Goal: Information Seeking & Learning: Compare options

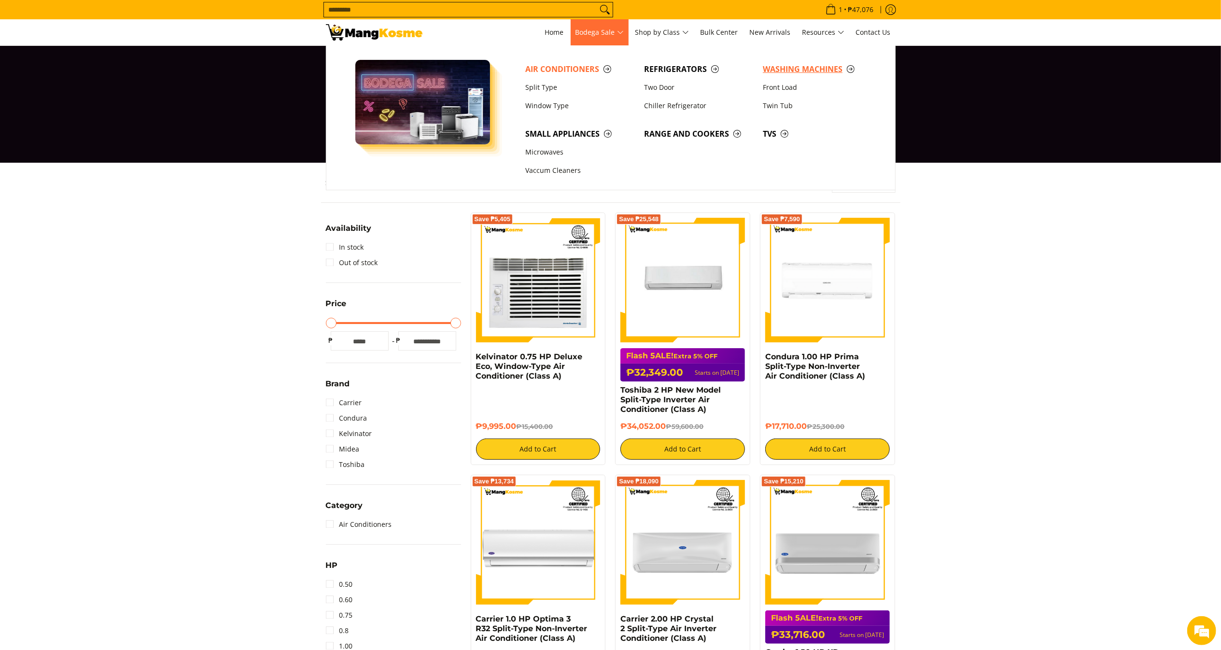
click at [785, 72] on span "Washing Machines" at bounding box center [817, 69] width 109 height 12
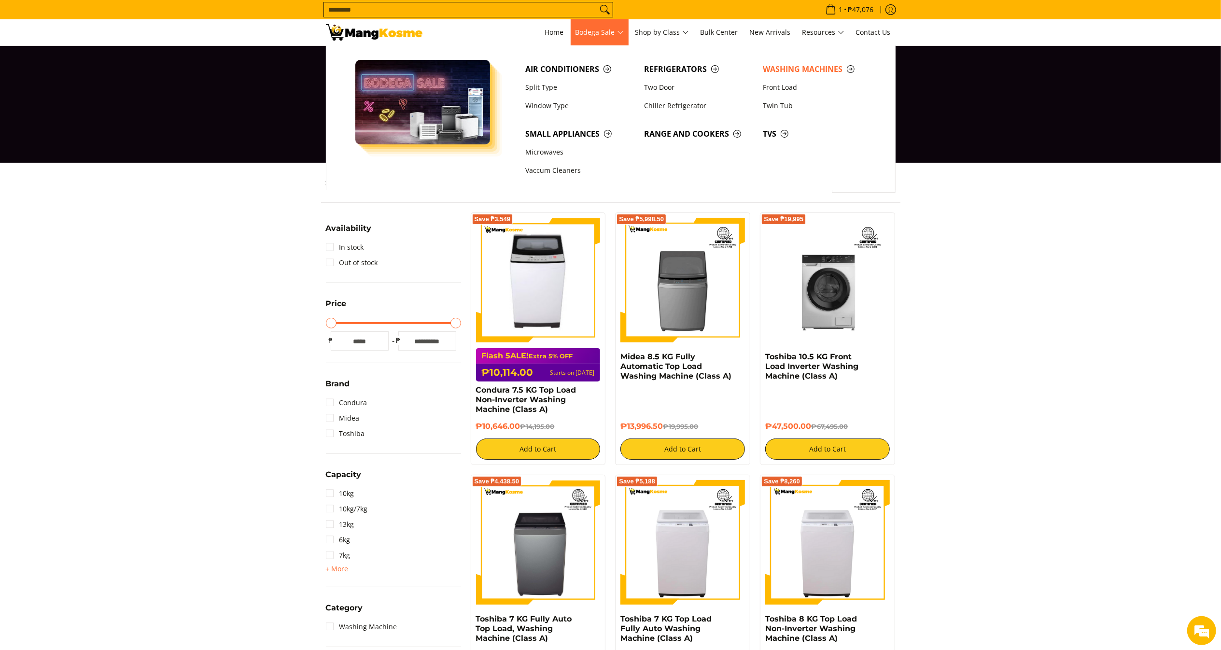
click at [577, 24] on link "Bodega Sale" at bounding box center [600, 32] width 58 height 26
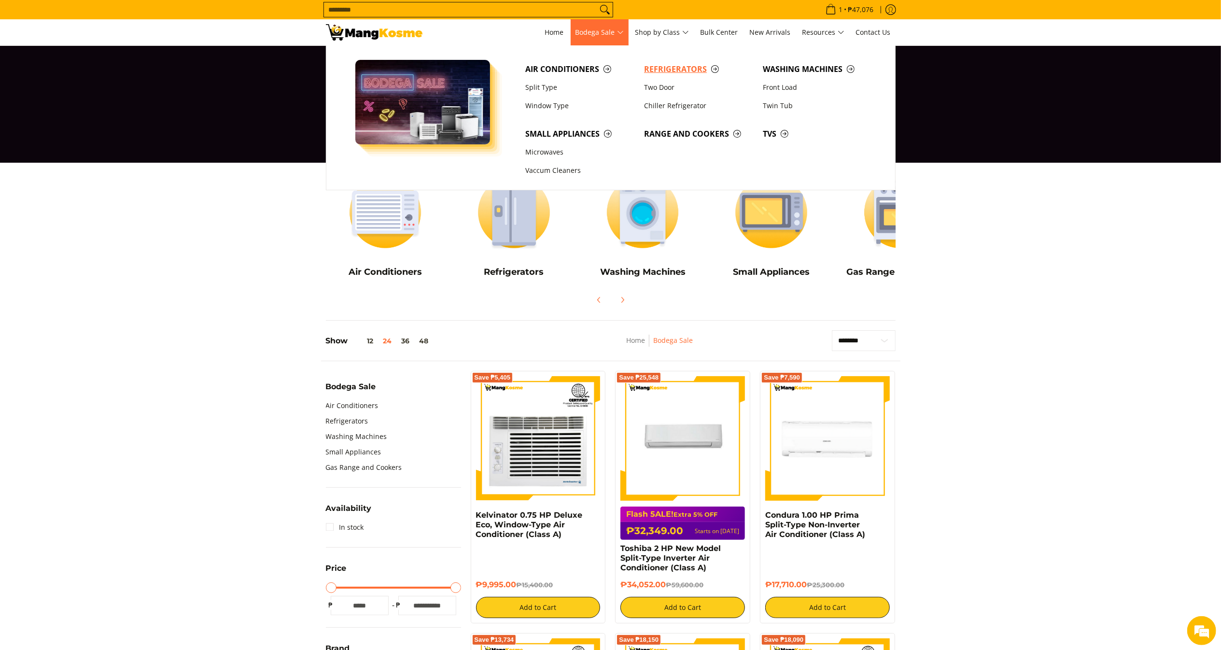
click at [664, 63] on span "Refrigerators" at bounding box center [698, 69] width 109 height 12
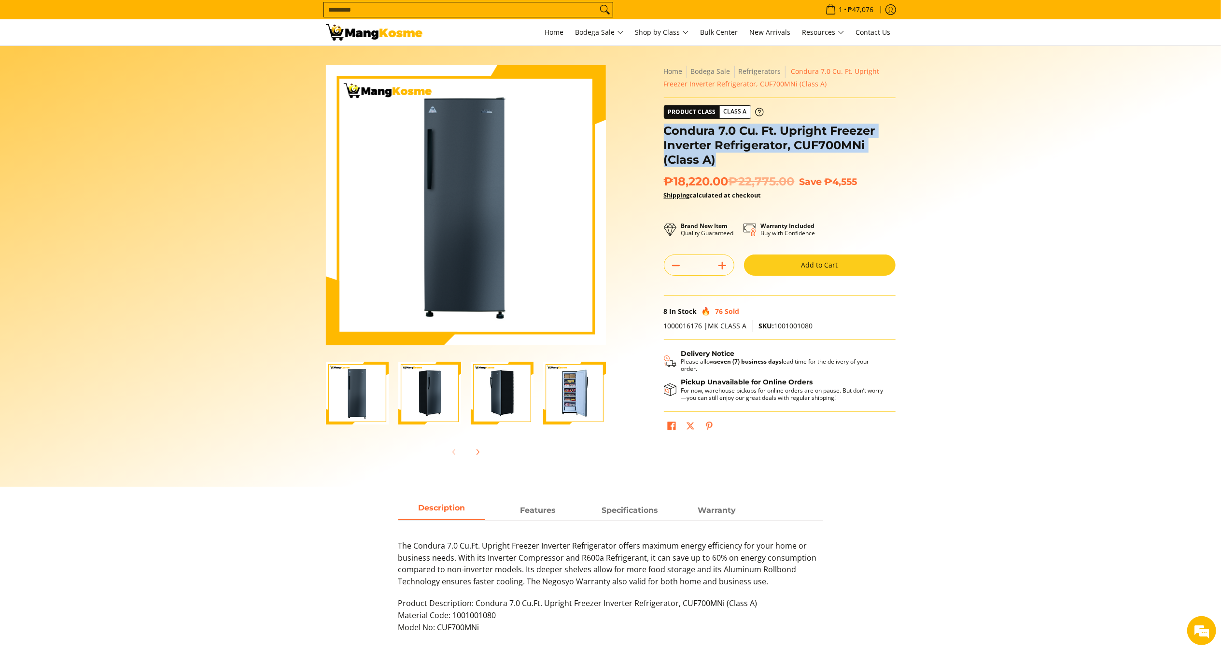
click at [664, 127] on h1 "Condura 7.0 Cu. Ft. Upright Freezer Inverter Refrigerator, CUF700MNi (Class A)" at bounding box center [780, 145] width 232 height 43
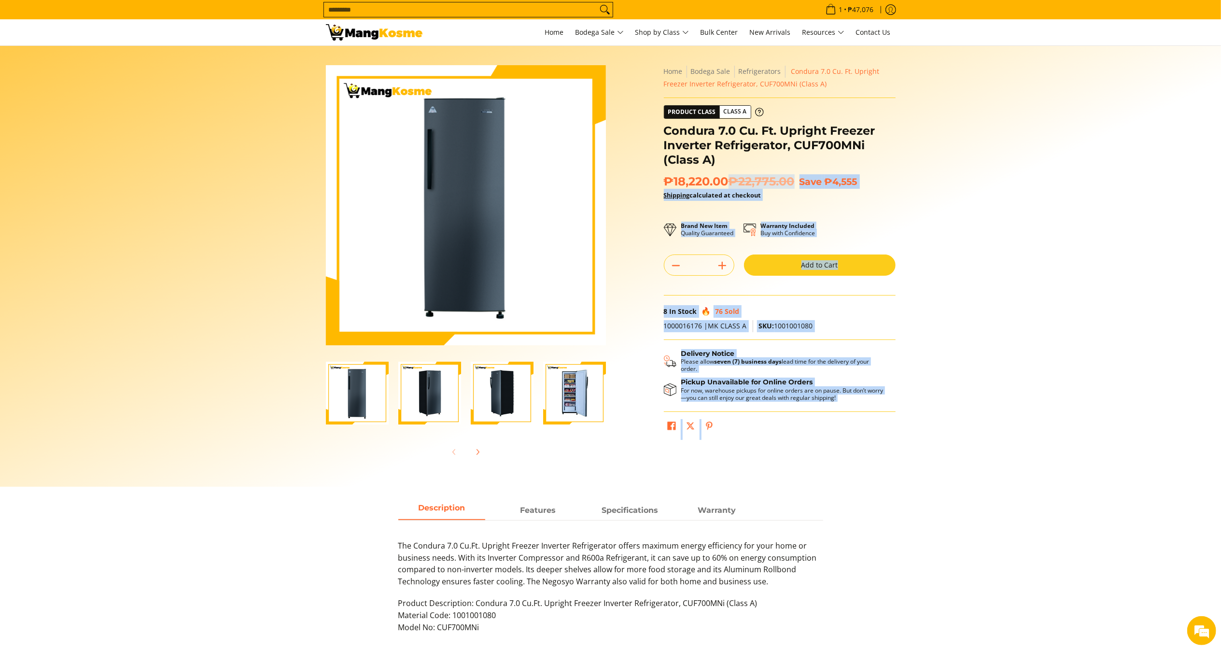
drag, startPoint x: 731, startPoint y: 177, endPoint x: 667, endPoint y: 179, distance: 64.2
click at [667, 179] on span "₱18,220.00 ₱22,775.00" at bounding box center [729, 181] width 131 height 14
copy span "₱18,220.00"
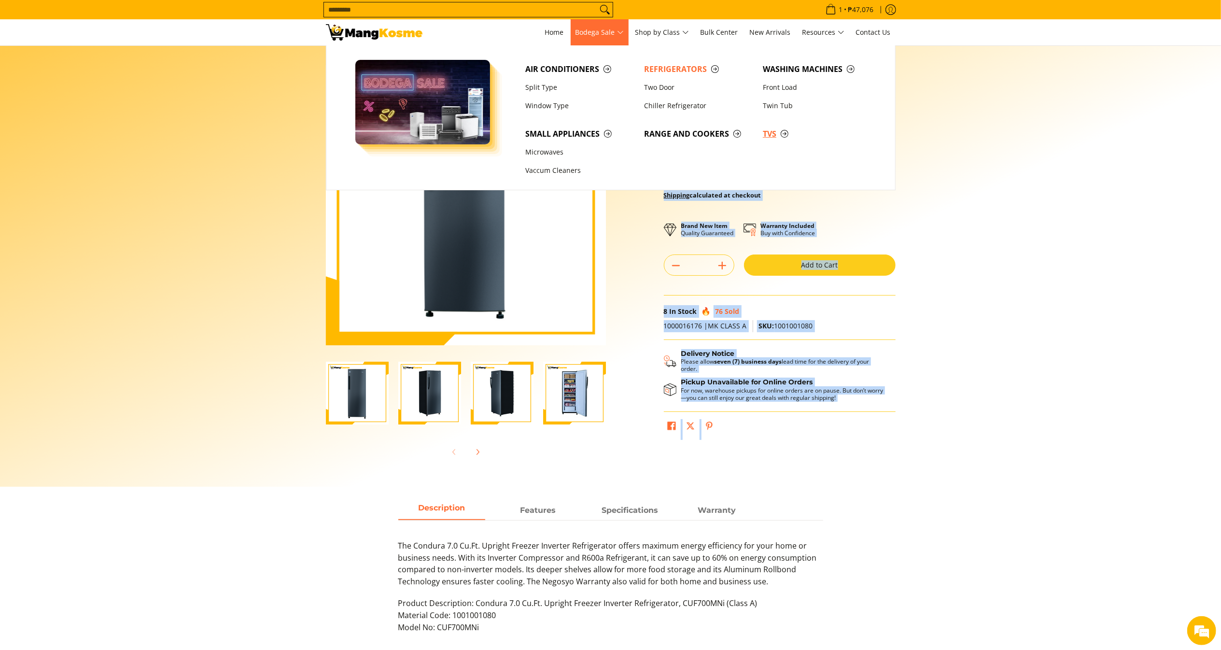
click at [765, 133] on span "TVs" at bounding box center [817, 134] width 109 height 12
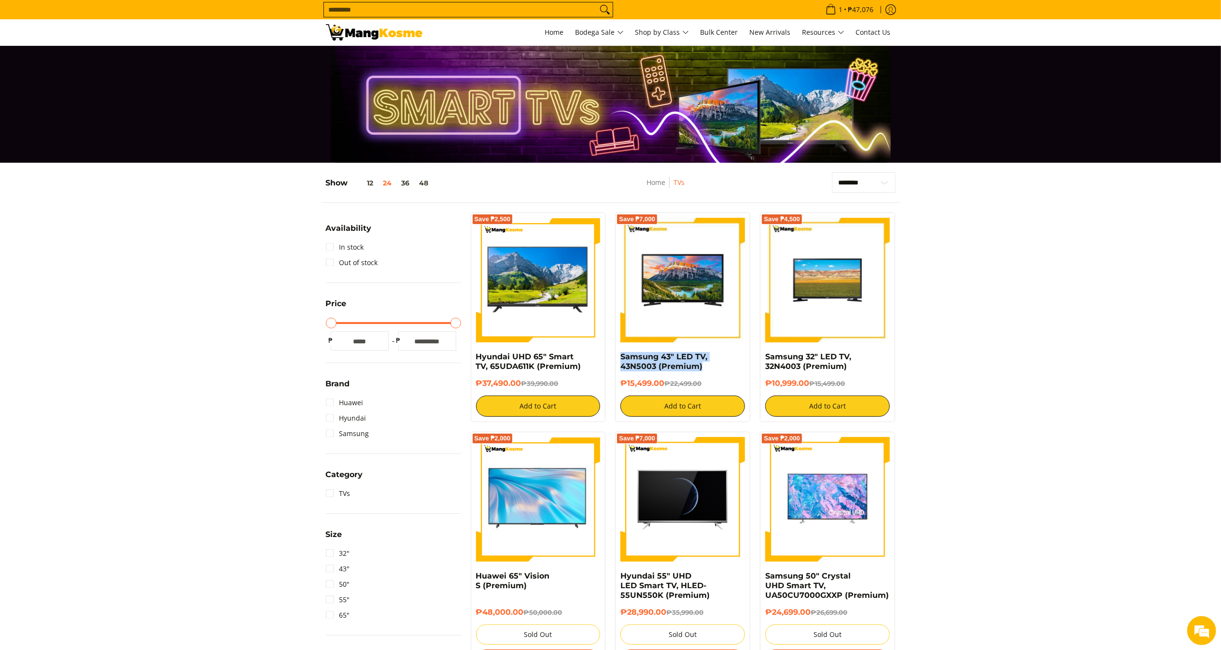
copy link "Samsung 43" LED TV, 43N5003 (Premium)"
drag, startPoint x: 709, startPoint y: 370, endPoint x: 618, endPoint y: 359, distance: 91.9
click at [618, 359] on div "Save ₱7,000 Samsung 43" LED TV, 43N5003 (Premium) ₱15,499.00 ₱22,499.00 Add to …" at bounding box center [682, 317] width 135 height 210
drag, startPoint x: 662, startPoint y: 384, endPoint x: 612, endPoint y: 386, distance: 50.3
click at [612, 386] on div "Save ₱7,000 Samsung 43" LED TV, 43N5003 (Premium) ₱15,499.00 ₱22,499.00 Add to …" at bounding box center [682, 317] width 145 height 210
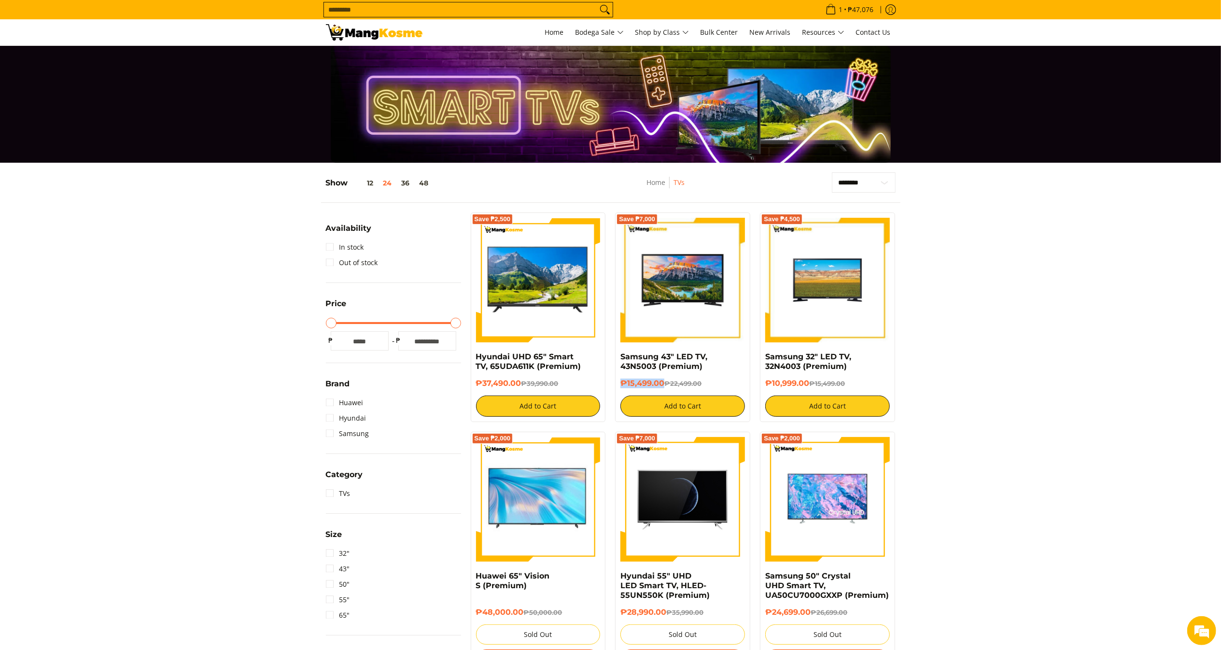
copy h6 "₱15,499.00"
